Goal: Task Accomplishment & Management: Manage account settings

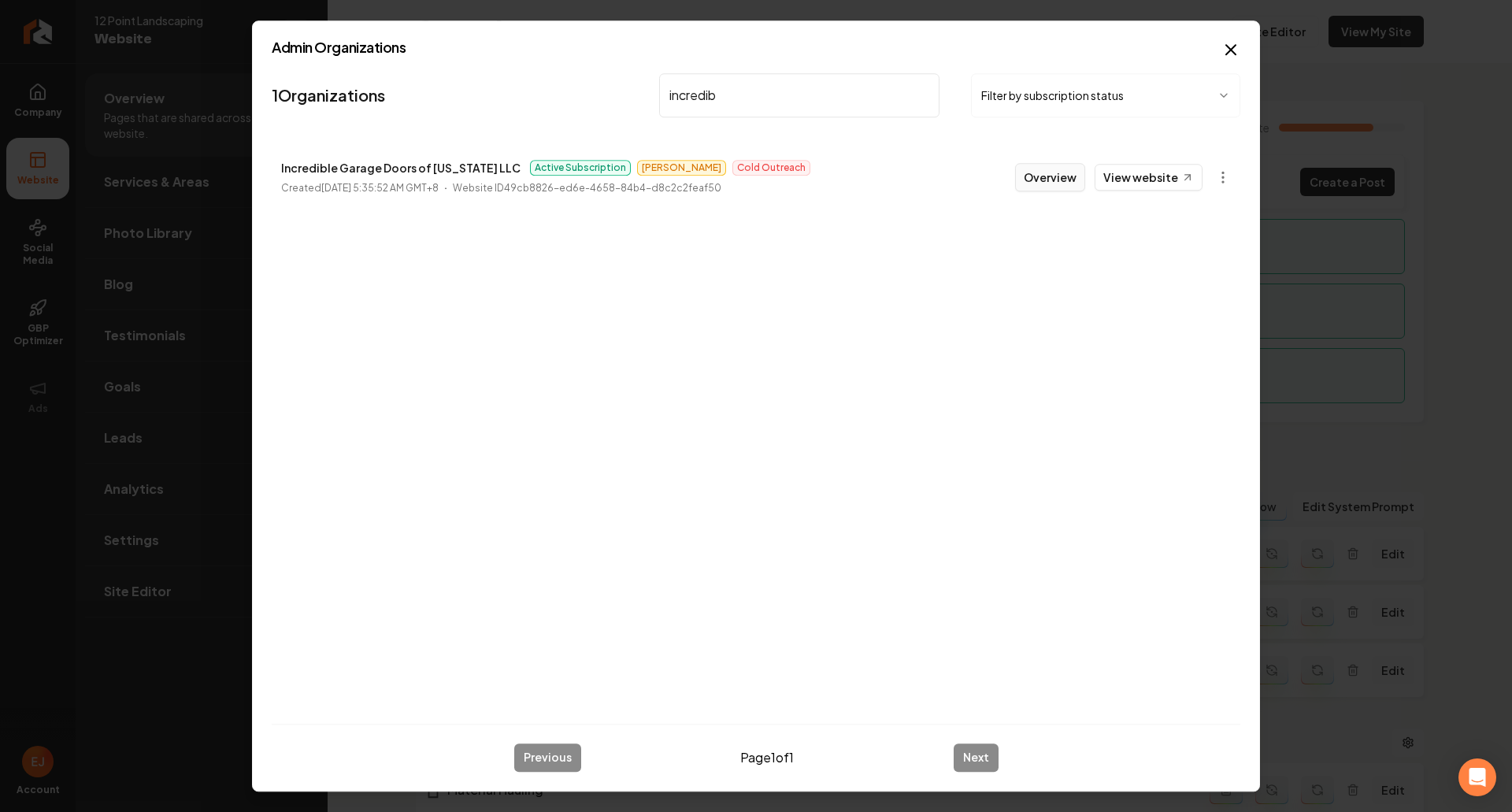
type input "incredib"
click at [1057, 174] on button "Overview" at bounding box center [1050, 177] width 70 height 29
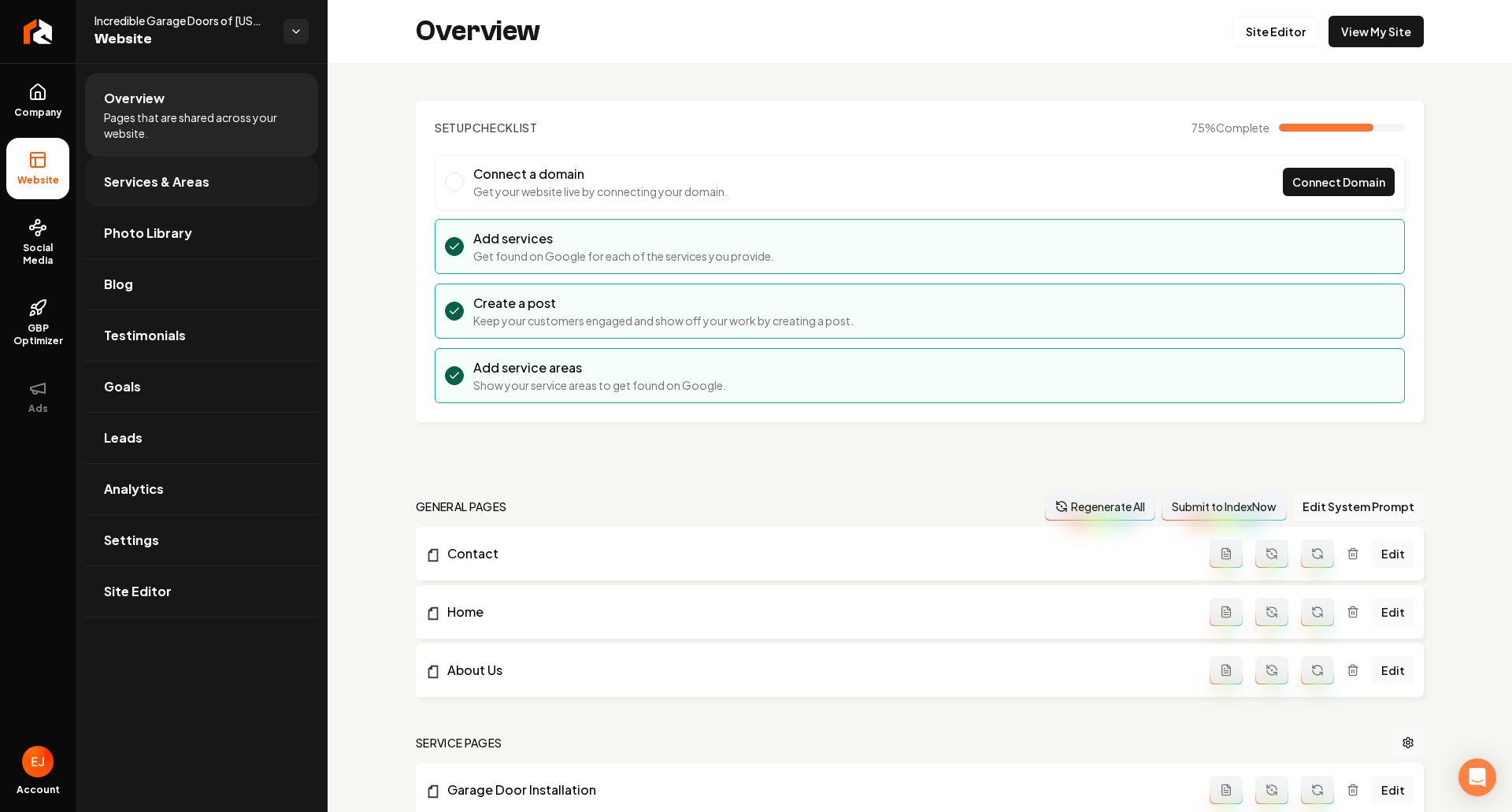
click at [129, 179] on span "Services & Areas" at bounding box center [157, 181] width 106 height 19
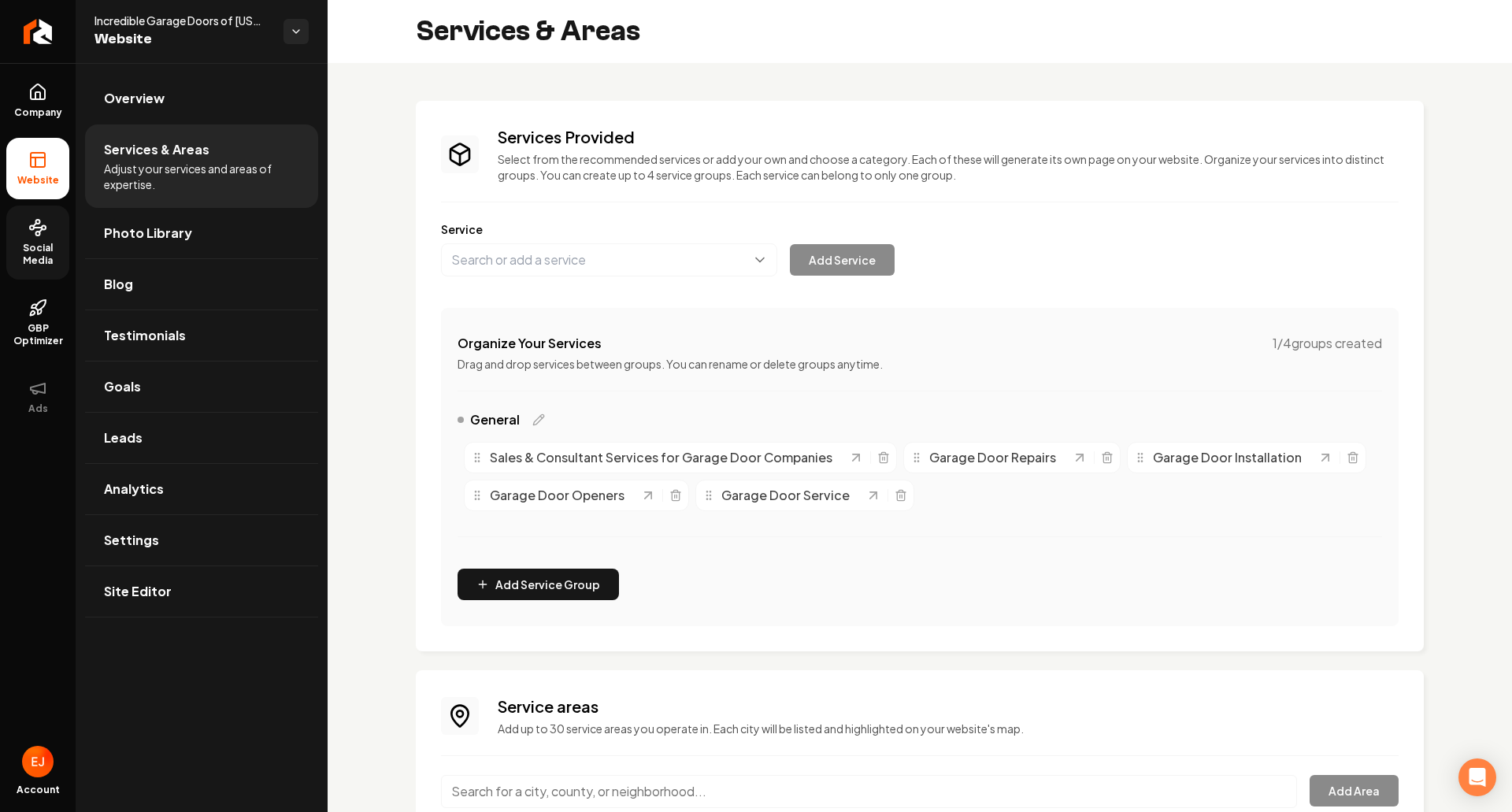
click at [37, 264] on span "Social Media" at bounding box center [38, 254] width 63 height 25
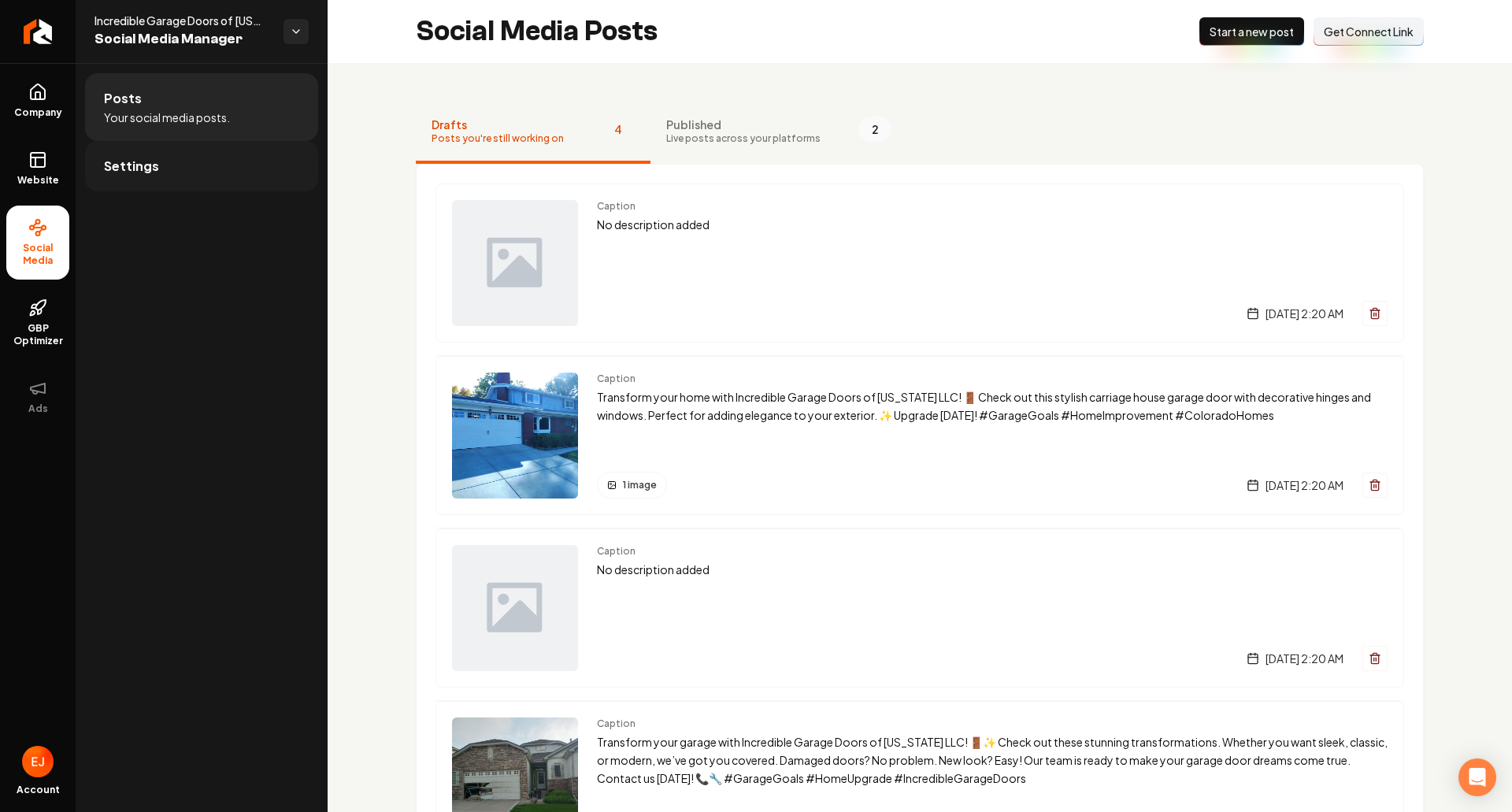
click at [169, 170] on link "Settings" at bounding box center [201, 165] width 233 height 51
